Goal: Navigation & Orientation: Understand site structure

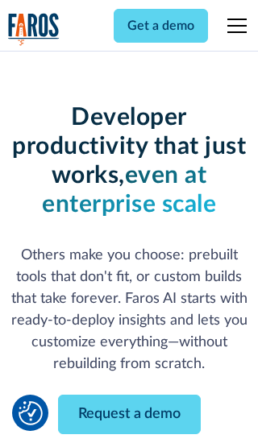
scroll to position [193, 0]
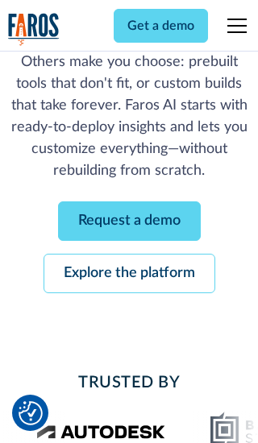
click at [129, 221] on link "Request a demo" at bounding box center [129, 220] width 143 height 39
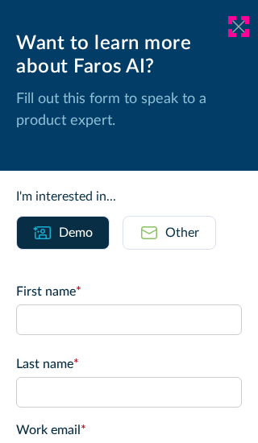
click at [238, 27] on icon at bounding box center [238, 26] width 13 height 12
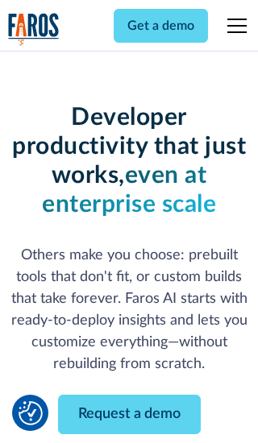
scroll to position [246, 0]
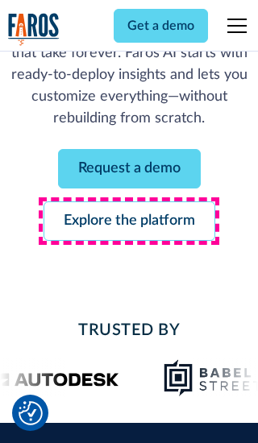
click at [129, 221] on link "Explore the platform" at bounding box center [129, 220] width 172 height 39
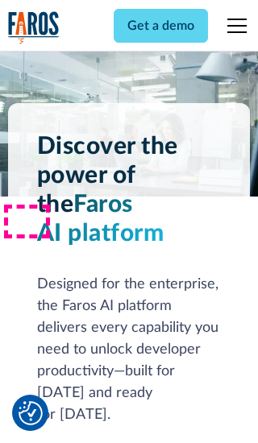
scroll to position [12098, 0]
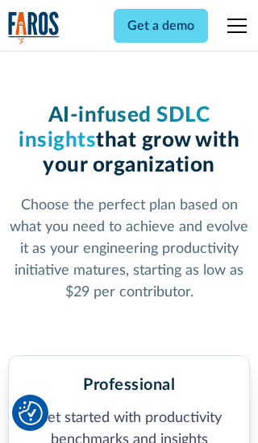
scroll to position [2496, 0]
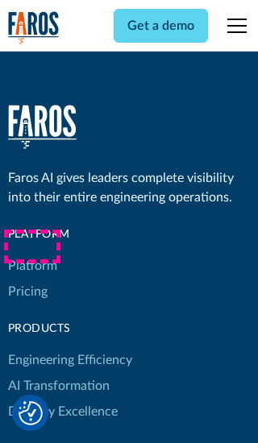
click at [31, 253] on link "Platform" at bounding box center [32, 266] width 49 height 26
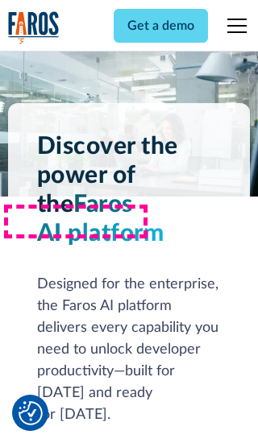
scroll to position [12615, 0]
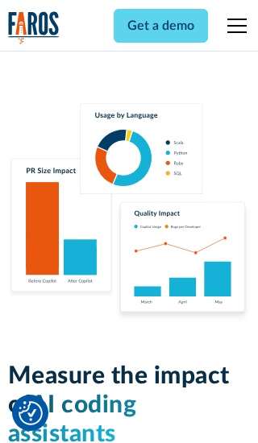
scroll to position [9956, 0]
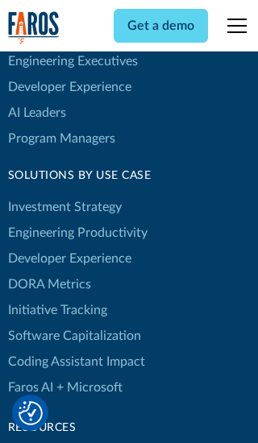
click at [48, 271] on link "DORA Metrics" at bounding box center [49, 284] width 83 height 26
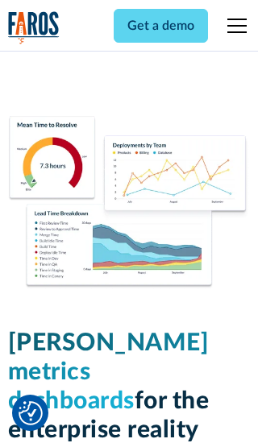
scroll to position [7052, 0]
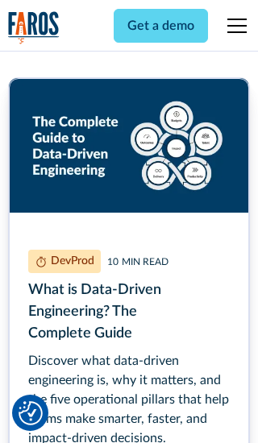
scroll to position [7220, 0]
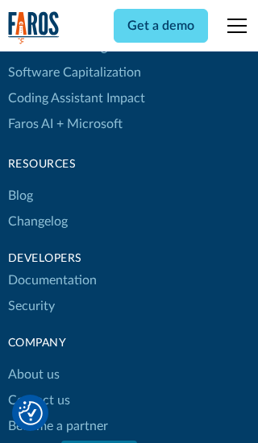
click at [37, 221] on link "Changelog" at bounding box center [38, 222] width 60 height 26
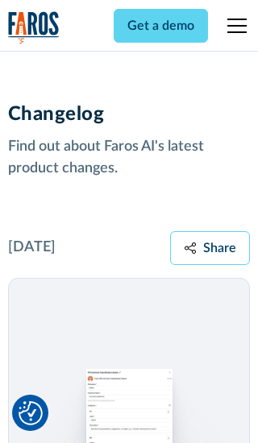
scroll to position [19453, 0]
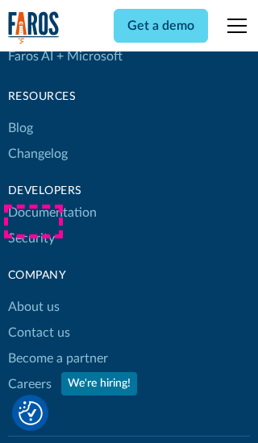
click at [33, 294] on link "About us" at bounding box center [34, 307] width 52 height 26
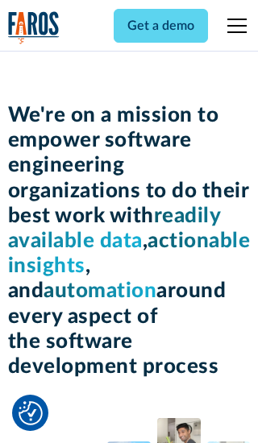
scroll to position [5554, 0]
